Goal: Transaction & Acquisition: Purchase product/service

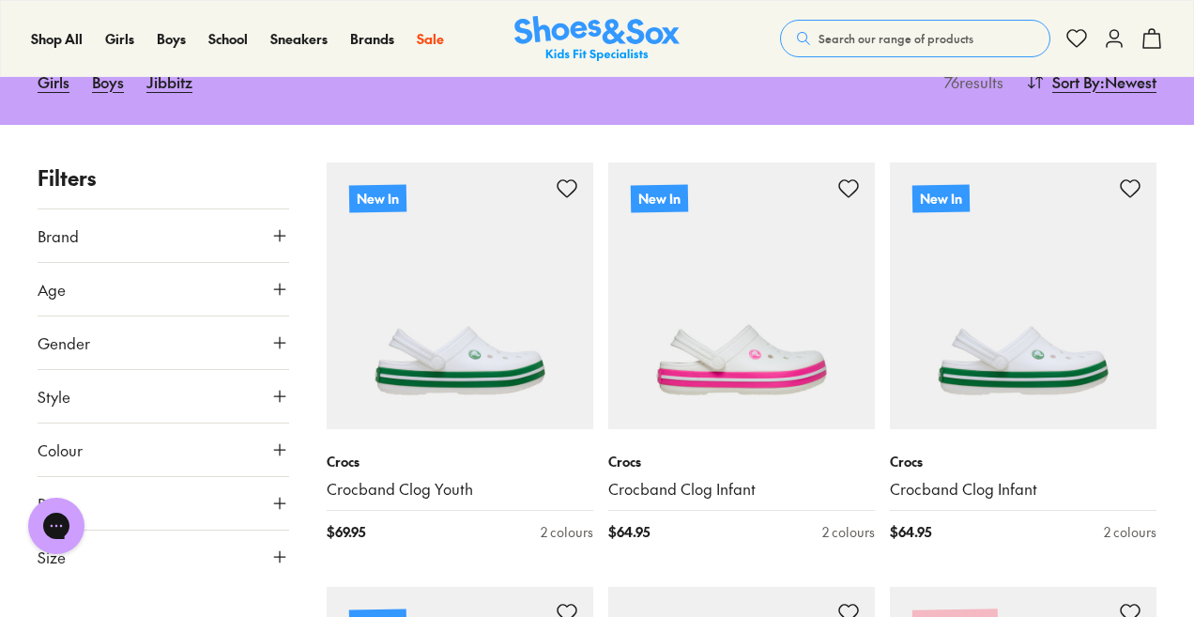
scroll to position [351, 0]
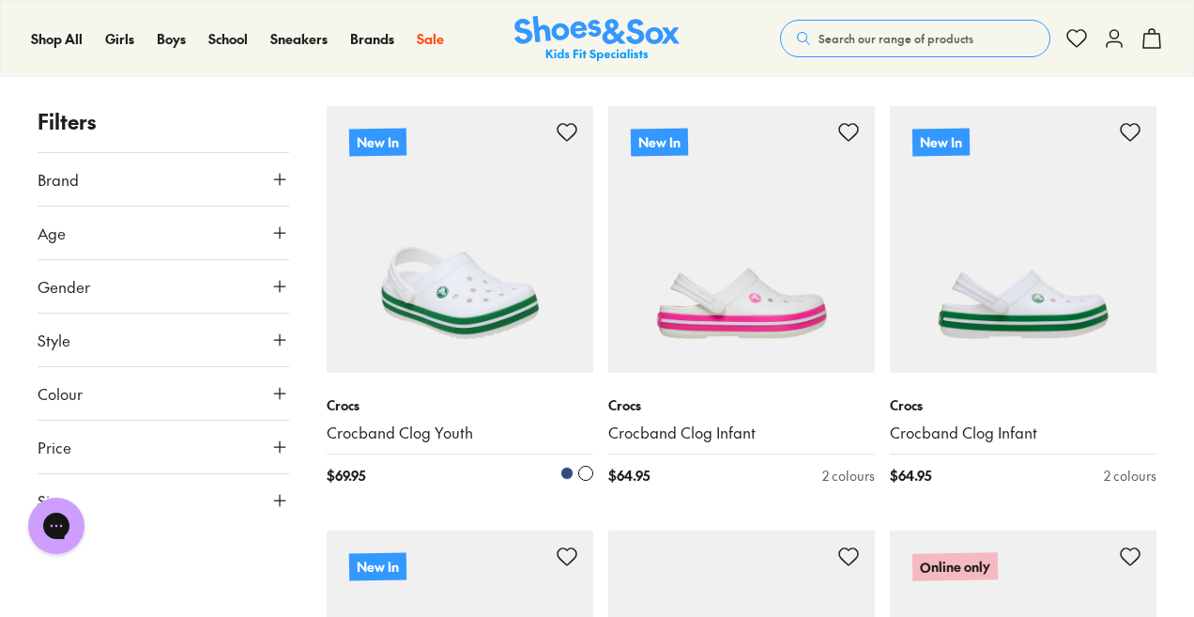
click at [565, 474] on span at bounding box center [566, 473] width 13 height 13
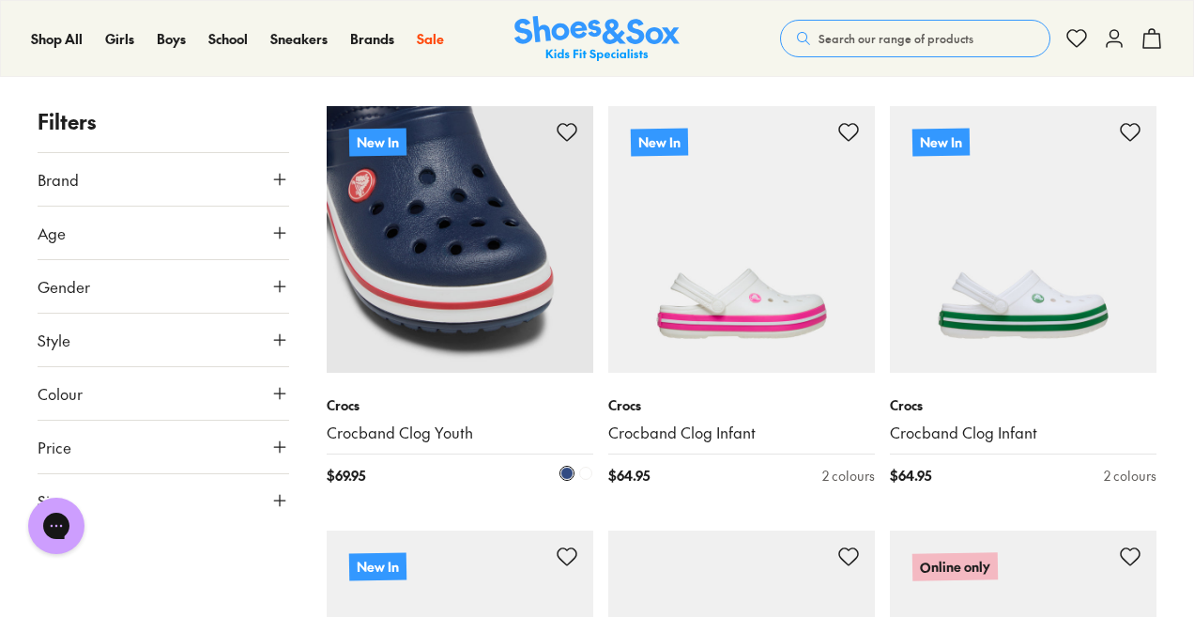
click at [582, 472] on span at bounding box center [585, 473] width 13 height 13
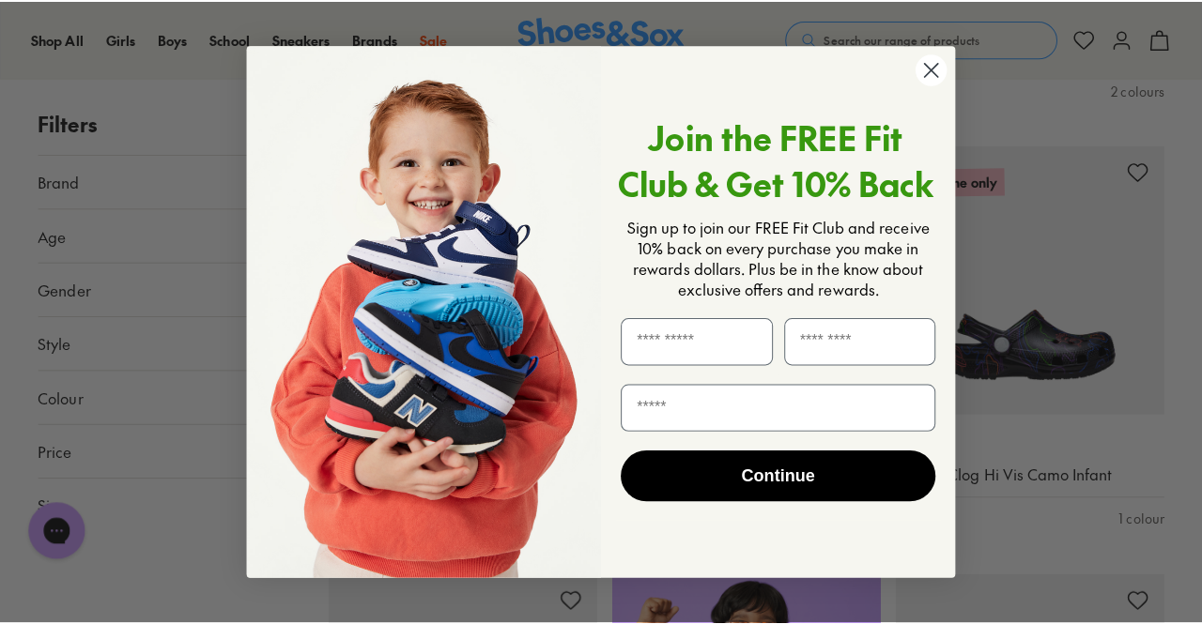
scroll to position [740, 0]
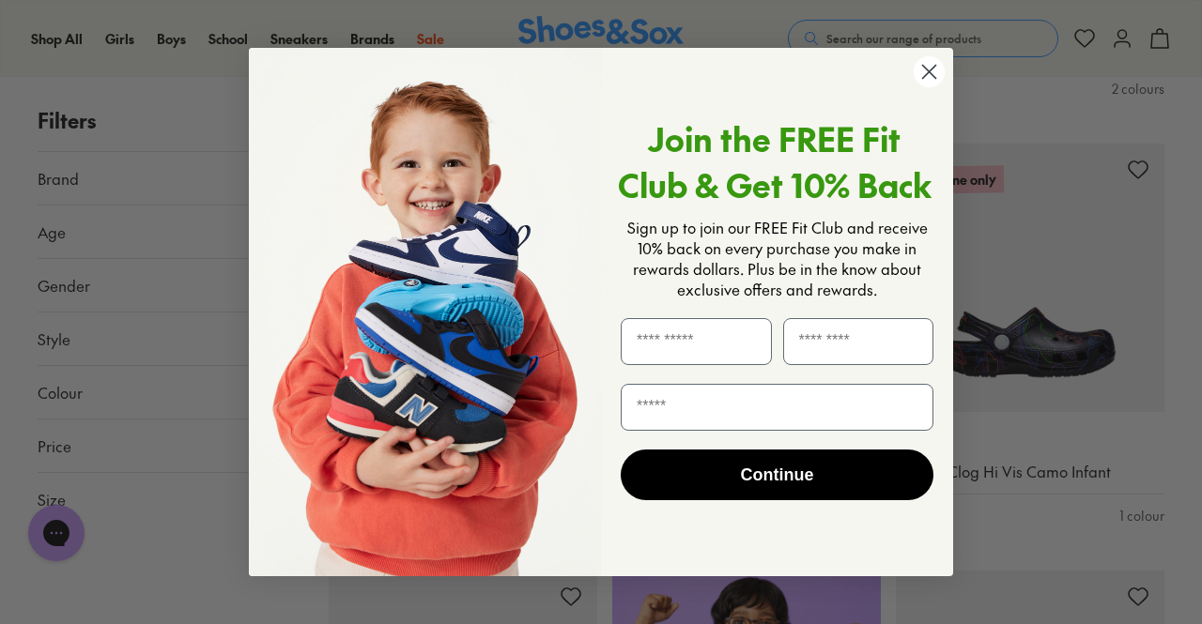
click at [927, 73] on icon "Close dialog" at bounding box center [929, 72] width 13 height 13
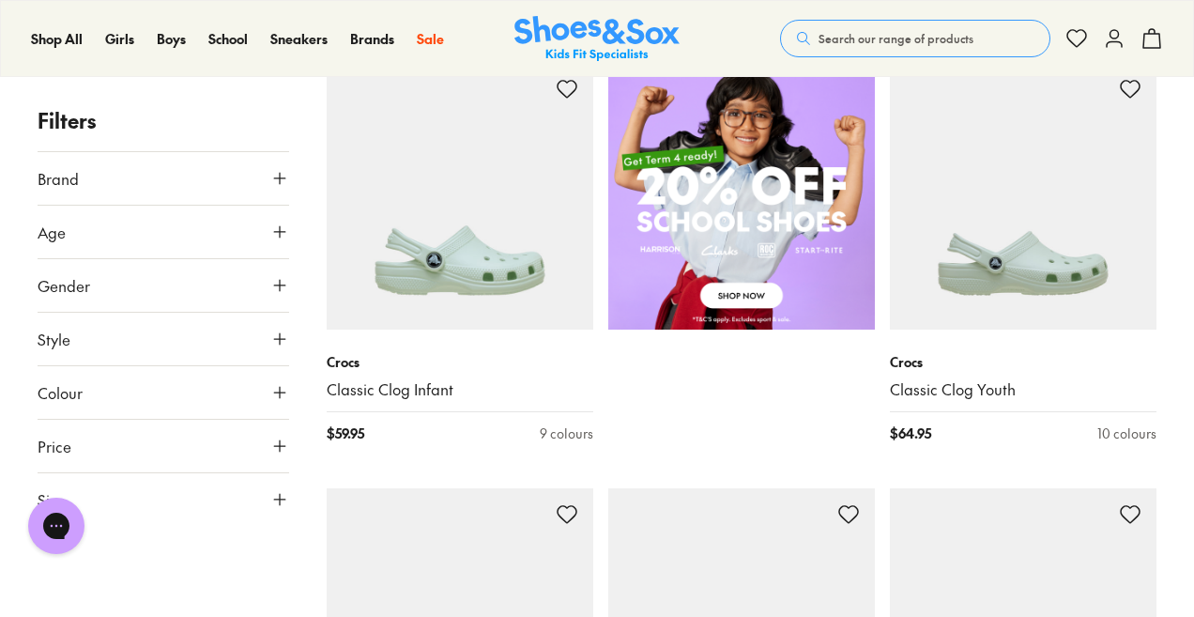
scroll to position [1245, 0]
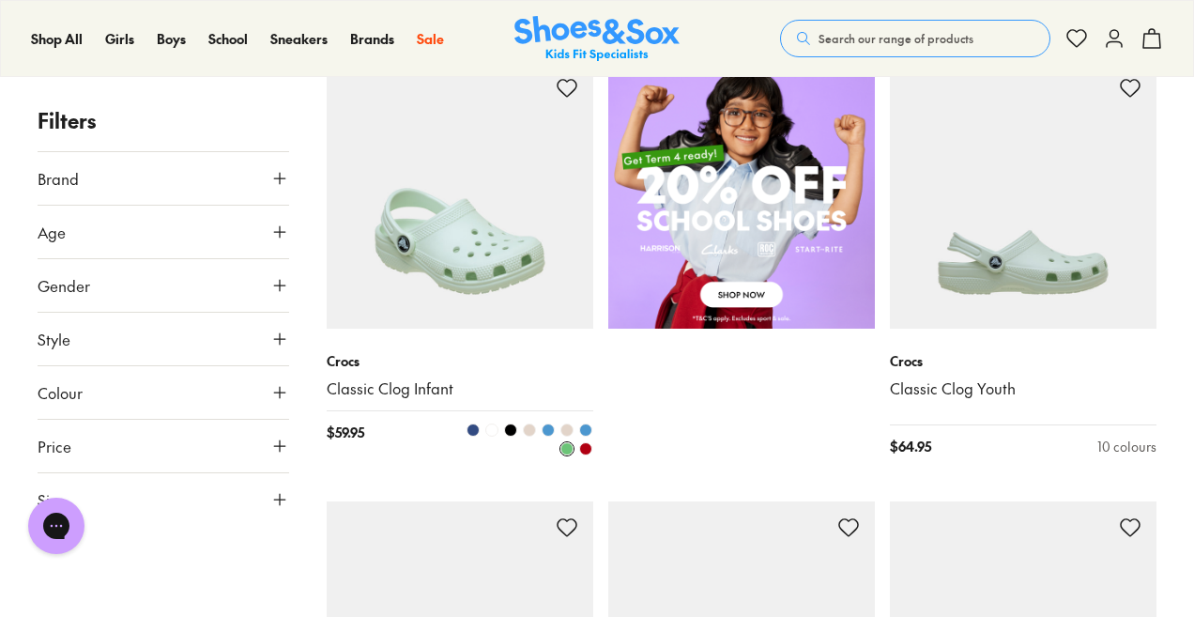
click at [492, 426] on span at bounding box center [491, 429] width 13 height 13
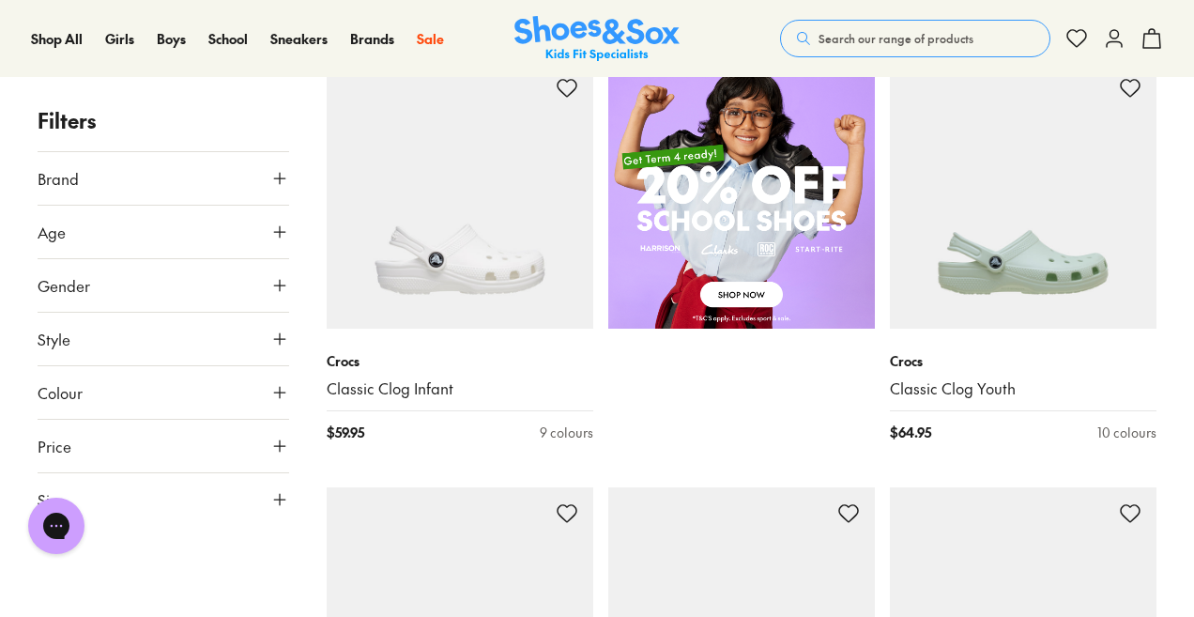
click at [842, 43] on span "Search our range of products" at bounding box center [896, 38] width 155 height 17
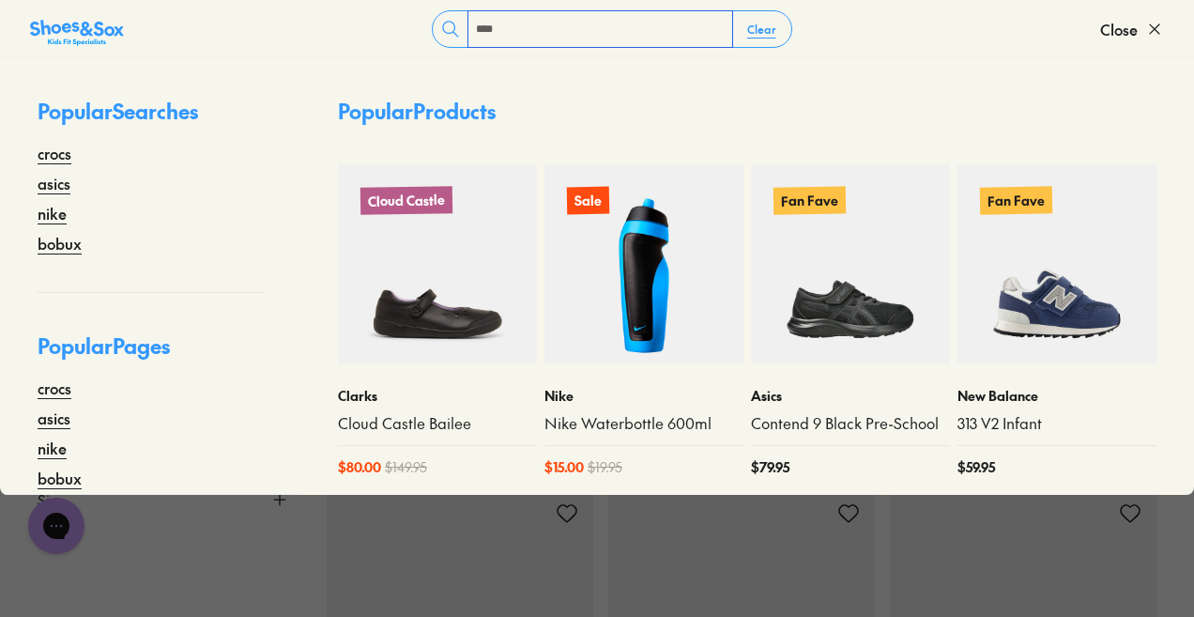
type input "****"
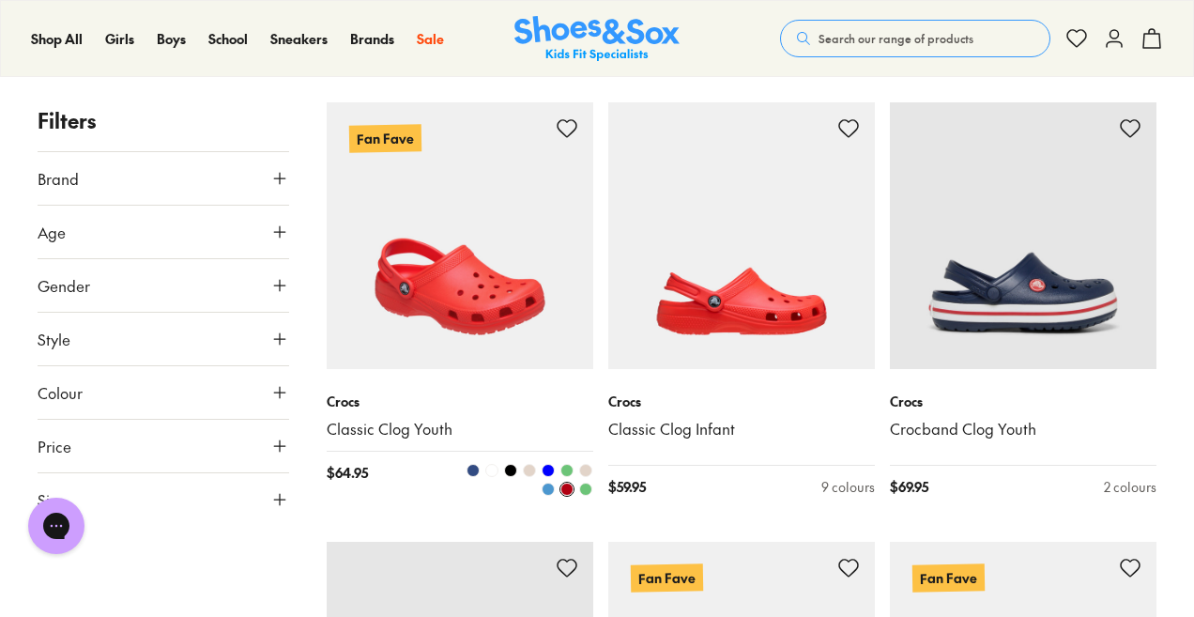
click at [494, 469] on span at bounding box center [491, 470] width 13 height 13
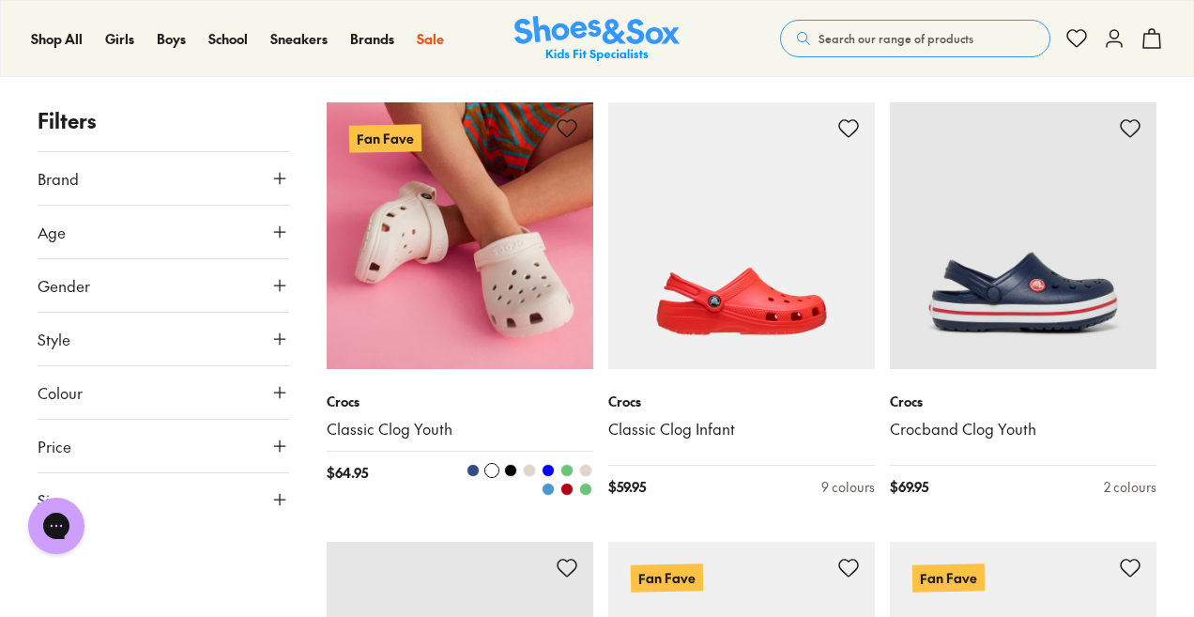
click at [432, 226] on img at bounding box center [460, 235] width 267 height 267
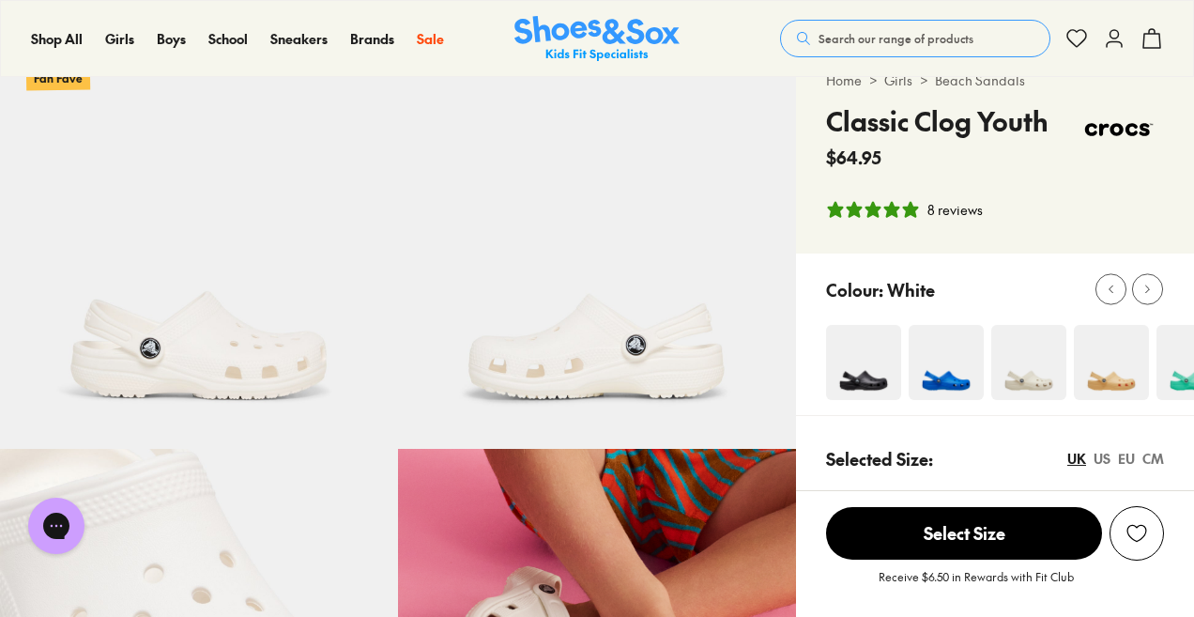
select select "*"
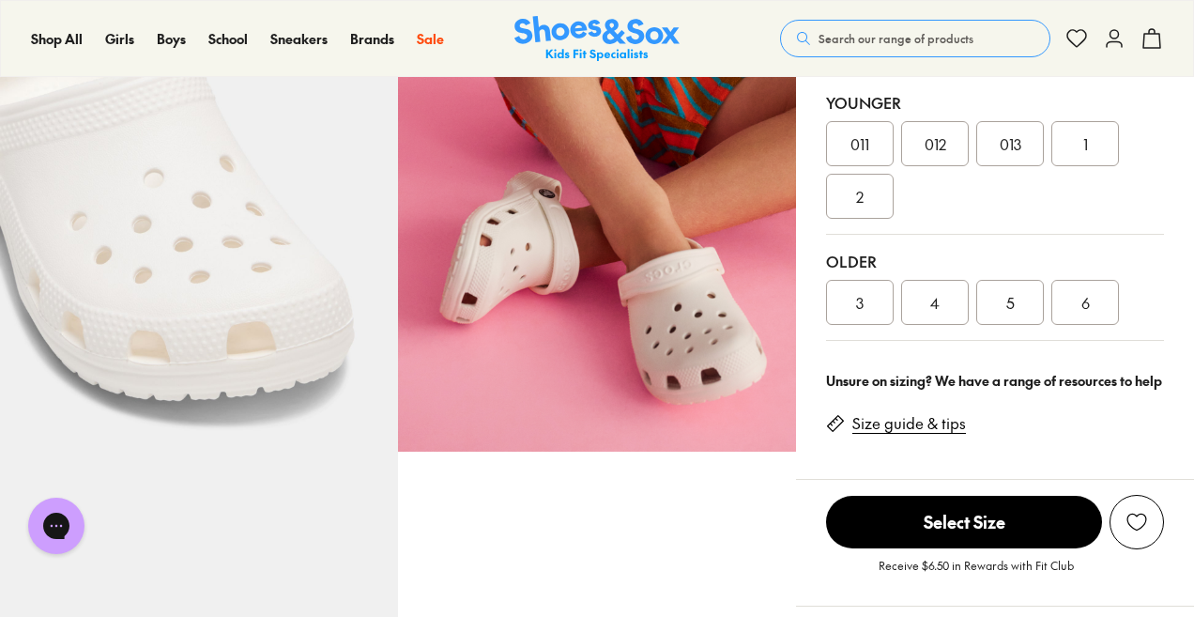
scroll to position [460, 0]
click at [1082, 299] on span "6" at bounding box center [1085, 301] width 8 height 23
